Goal: Transaction & Acquisition: Purchase product/service

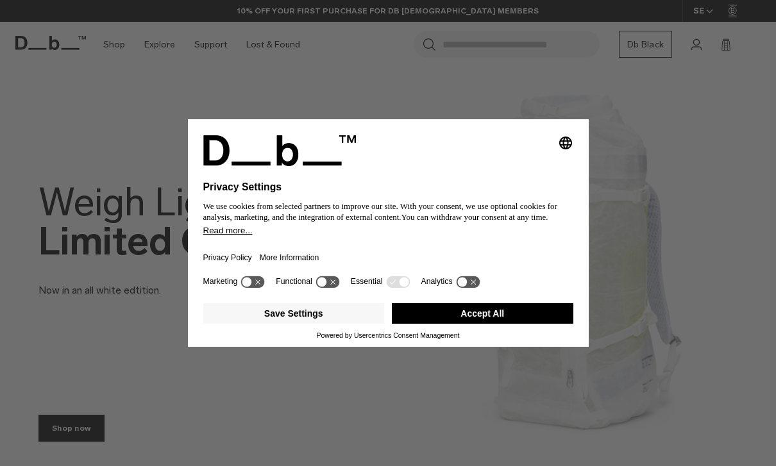
click at [304, 322] on button "Save Settings" at bounding box center [293, 313] width 181 height 21
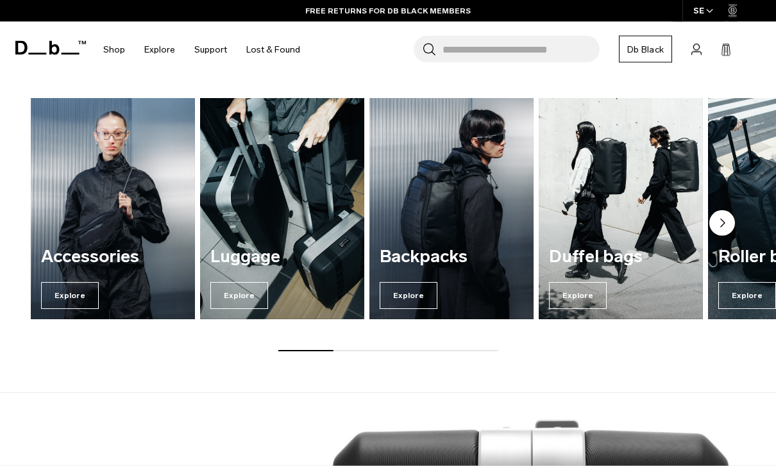
scroll to position [814, 0]
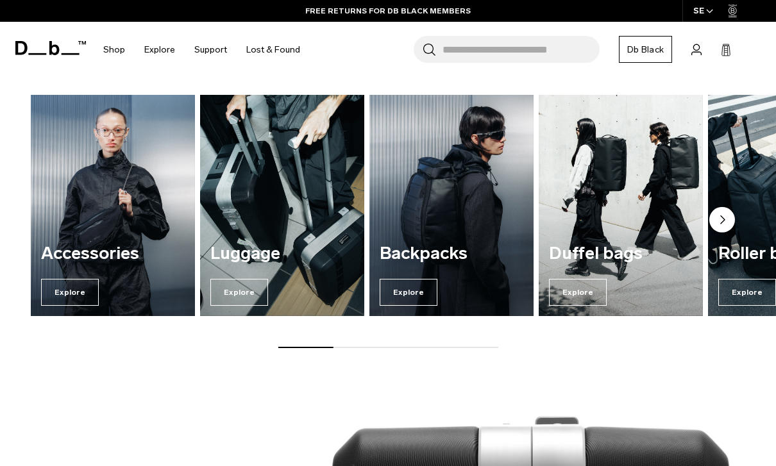
click at [274, 212] on img "2 / 7" at bounding box center [282, 206] width 164 height 222
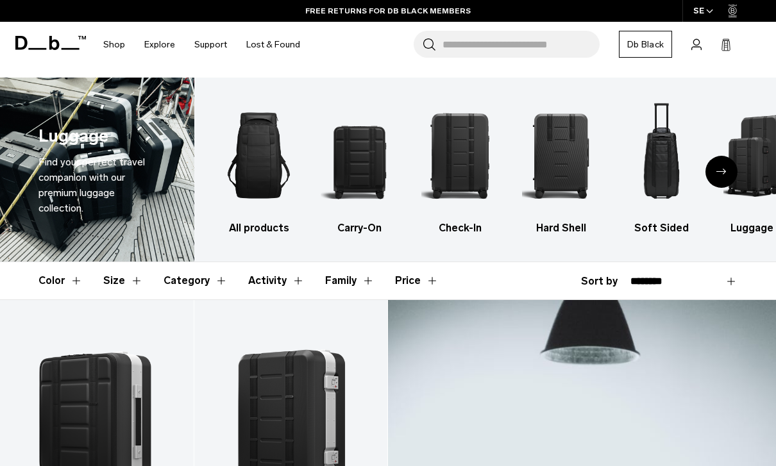
click at [363, 156] on img "2 / 6" at bounding box center [360, 155] width 78 height 117
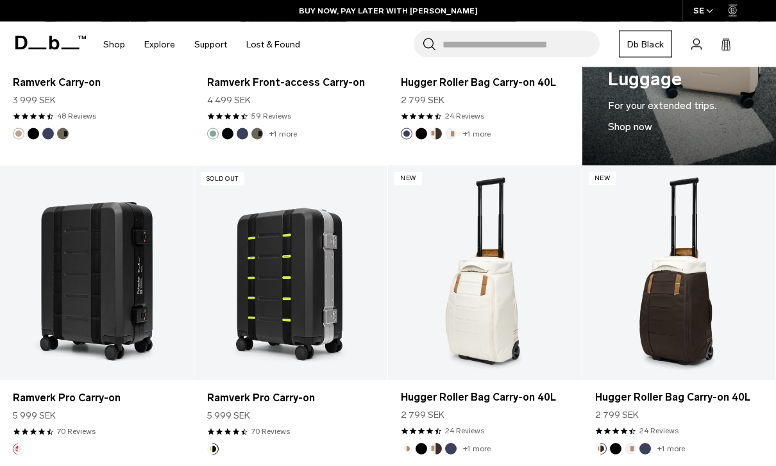
scroll to position [1100, 0]
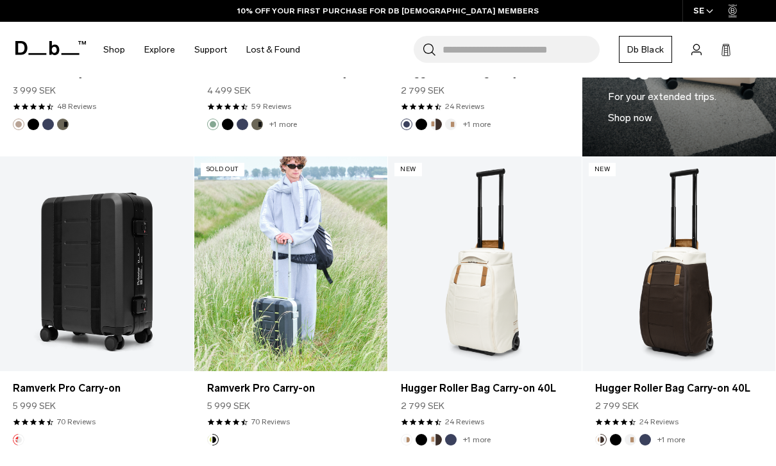
click at [290, 308] on link "Ramverk Pro Carry-on" at bounding box center [291, 263] width 194 height 215
